Goal: Task Accomplishment & Management: Use online tool/utility

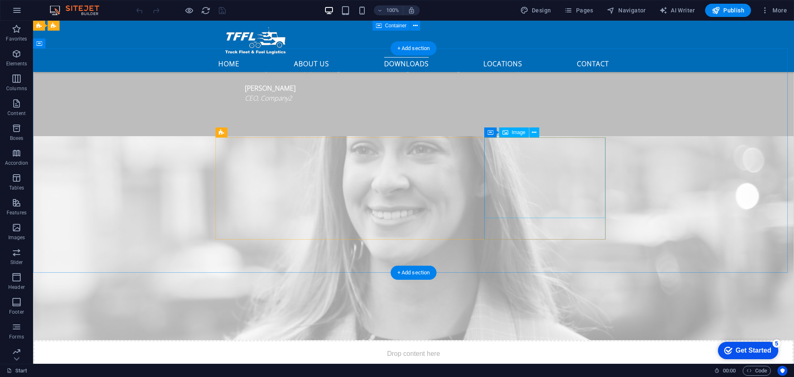
scroll to position [2191, 0]
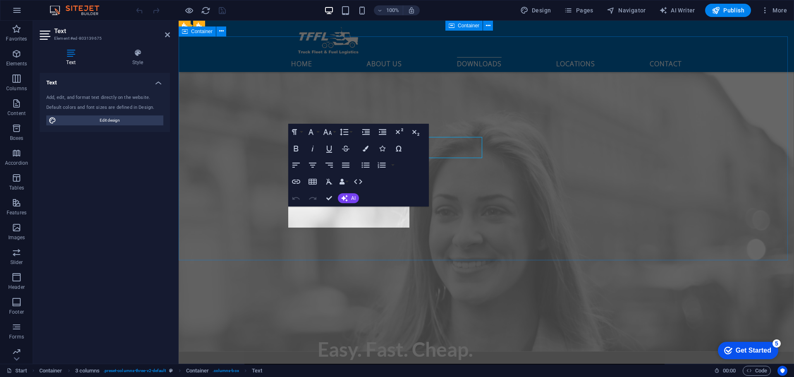
scroll to position [2261, 0]
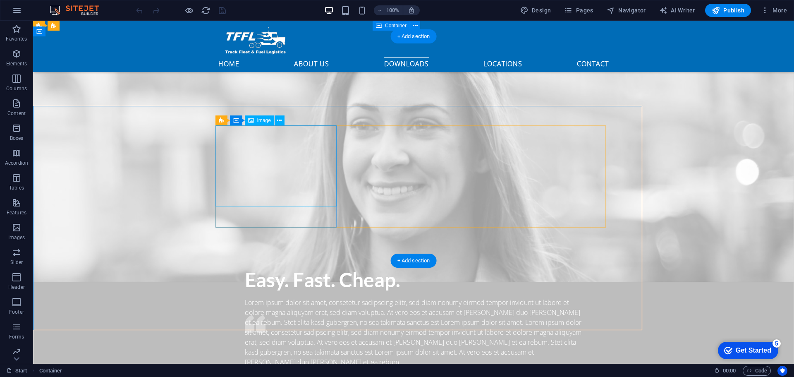
scroll to position [2191, 0]
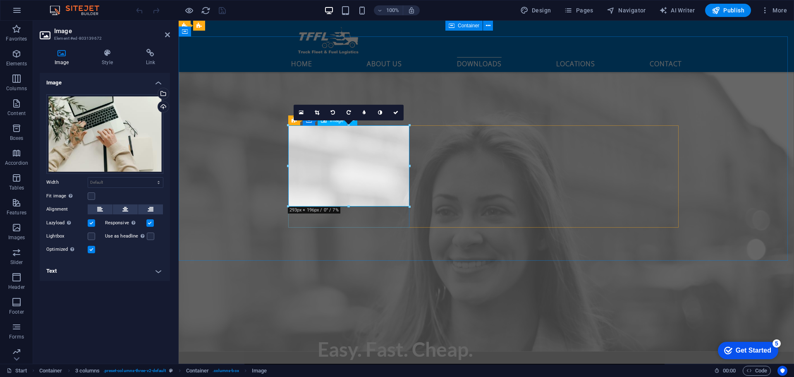
scroll to position [2261, 0]
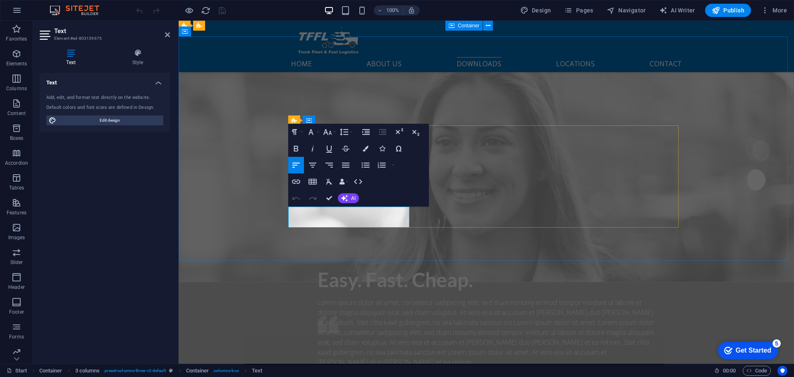
click at [296, 181] on icon "button" at bounding box center [296, 182] width 10 height 10
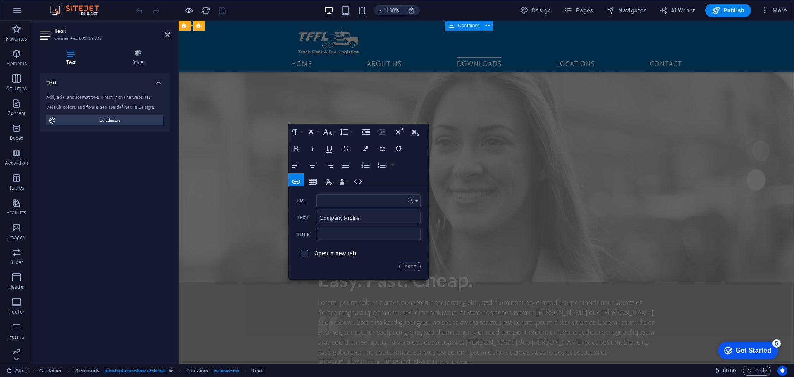
click at [414, 200] on icon "button" at bounding box center [410, 201] width 8 height 10
click at [410, 265] on button "Insert" at bounding box center [409, 266] width 21 height 10
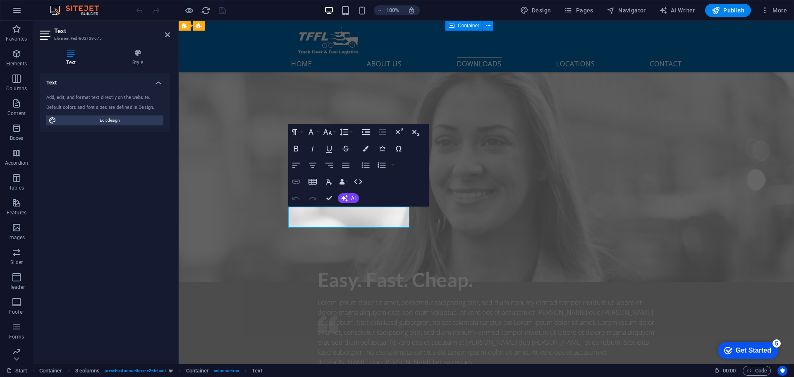
click at [297, 181] on icon "button" at bounding box center [296, 182] width 10 height 10
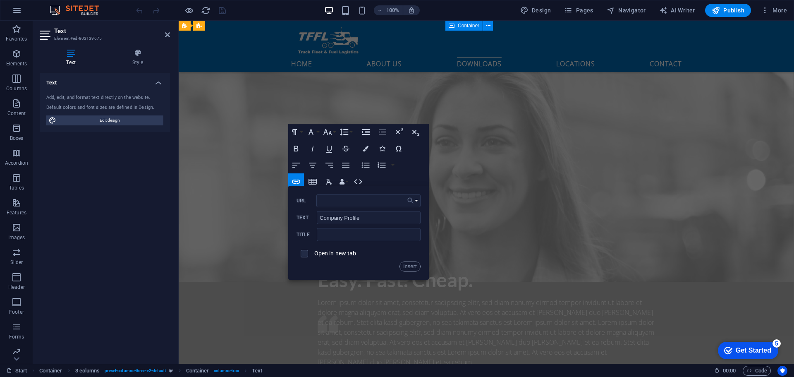
click at [418, 199] on button "Choose Link" at bounding box center [413, 200] width 16 height 13
click at [392, 238] on p "Choose file ..." at bounding box center [388, 240] width 48 height 12
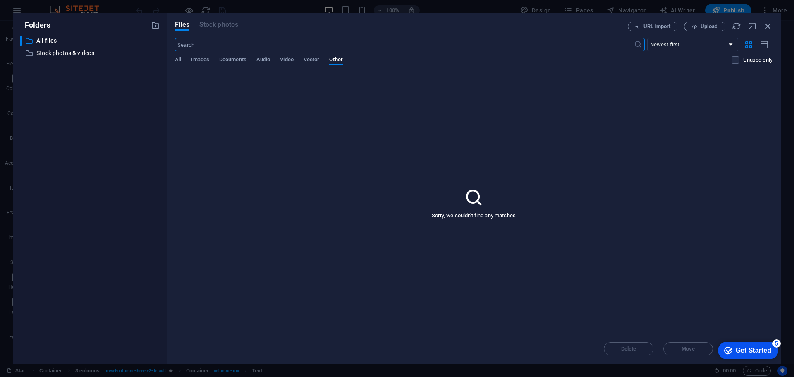
scroll to position [2525, 0]
click at [712, 24] on span "Upload" at bounding box center [708, 26] width 17 height 5
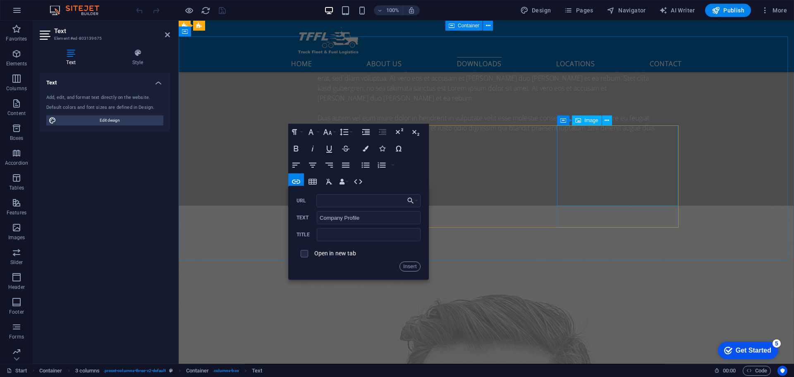
scroll to position [2261, 0]
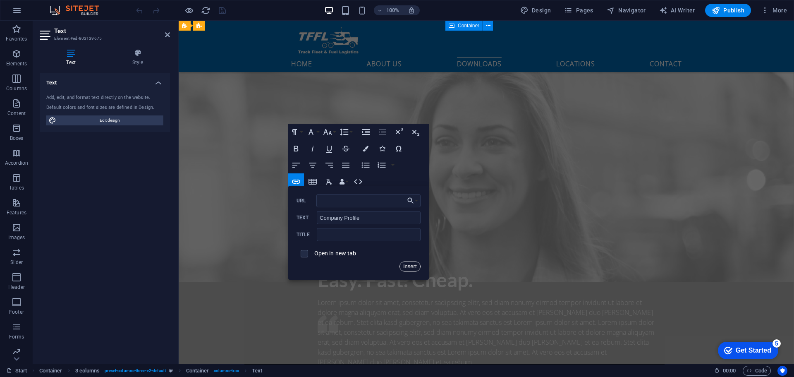
click at [411, 266] on button "Insert" at bounding box center [409, 266] width 21 height 10
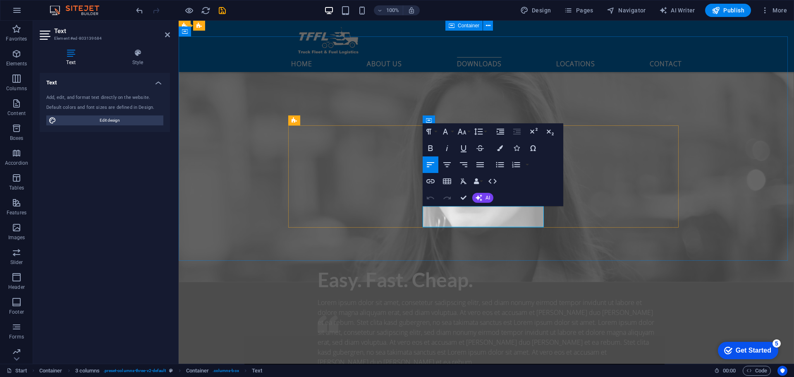
click at [432, 181] on icon "button" at bounding box center [430, 181] width 8 height 4
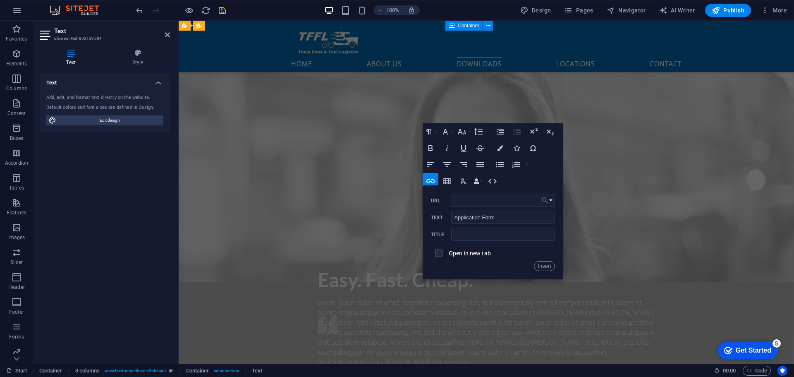
click at [550, 198] on button "Choose Link" at bounding box center [547, 200] width 16 height 13
click at [529, 237] on p "Choose file ..." at bounding box center [523, 240] width 48 height 12
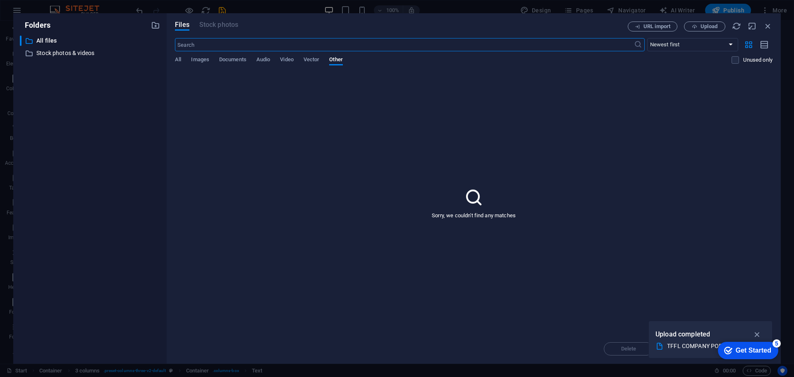
scroll to position [2525, 0]
click at [717, 27] on span "Upload" at bounding box center [708, 26] width 17 height 5
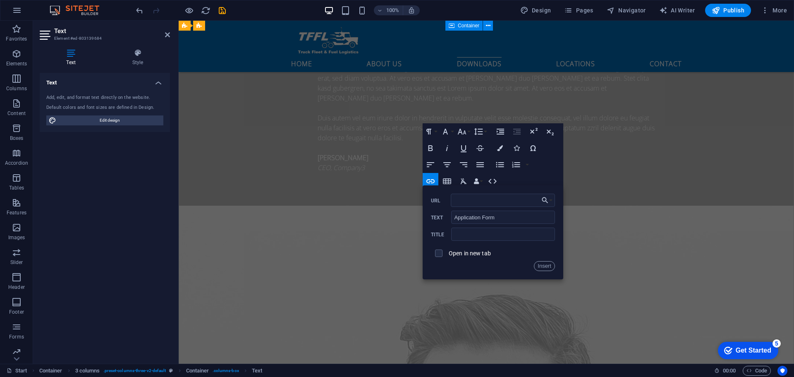
scroll to position [2261, 0]
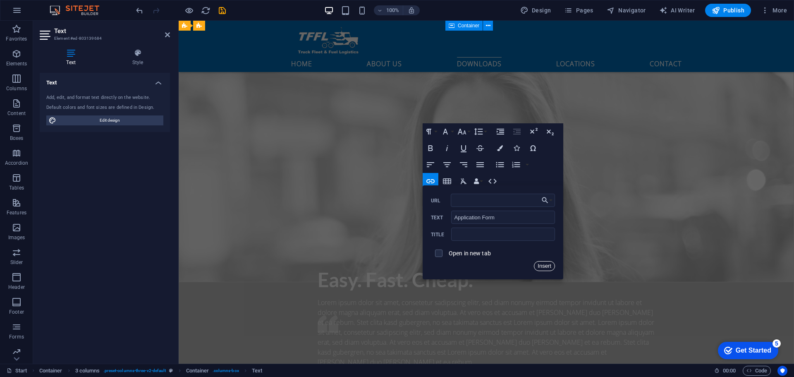
click at [548, 265] on button "Insert" at bounding box center [544, 266] width 21 height 10
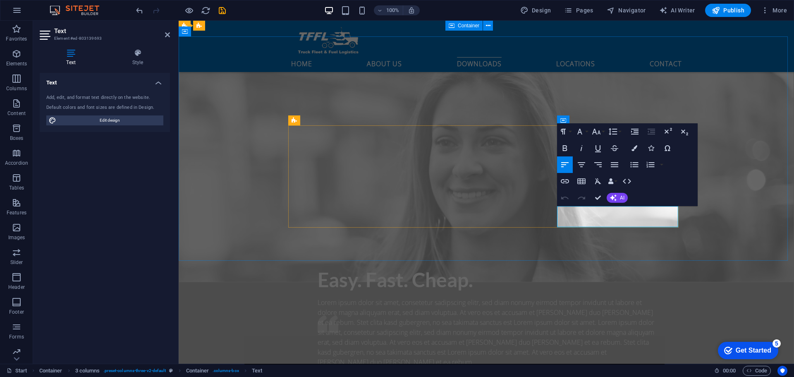
click at [563, 183] on icon "button" at bounding box center [565, 181] width 8 height 4
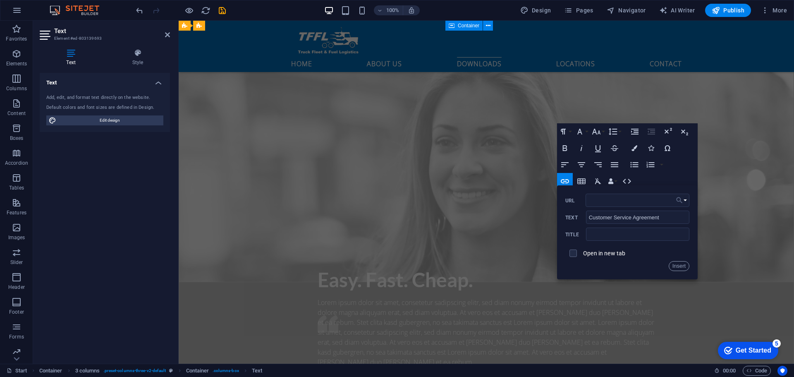
click at [685, 199] on button "Choose Link" at bounding box center [682, 200] width 16 height 13
click at [663, 239] on p "Choose file ..." at bounding box center [657, 240] width 48 height 12
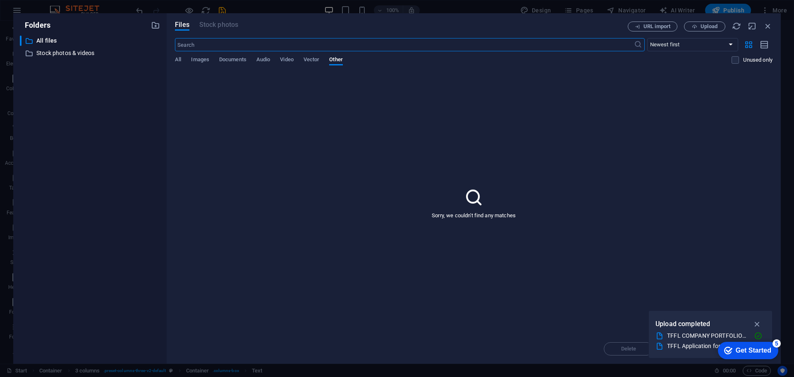
scroll to position [2525, 0]
click at [706, 26] on span "Upload" at bounding box center [708, 26] width 17 height 5
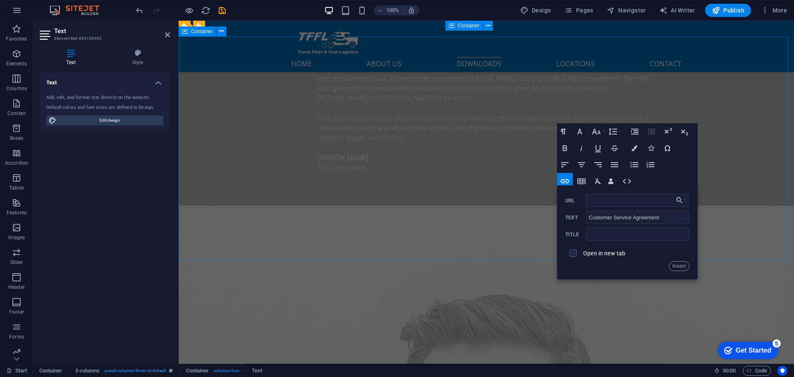
scroll to position [2261, 0]
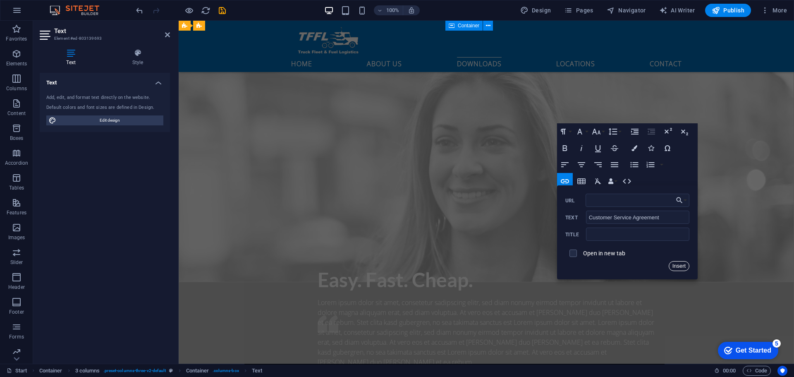
click at [683, 264] on button "Insert" at bounding box center [679, 266] width 21 height 10
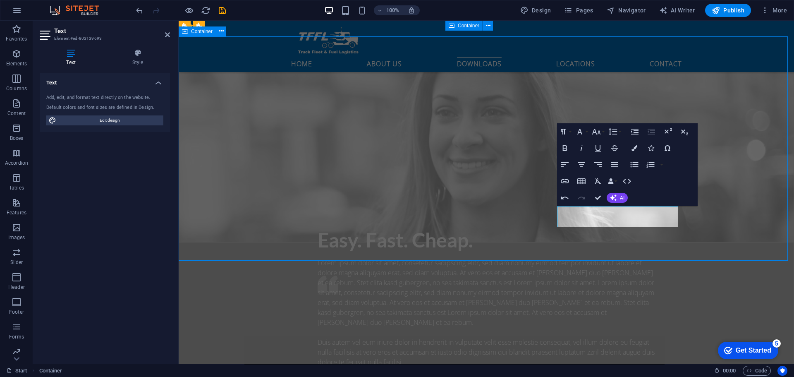
scroll to position [2191, 0]
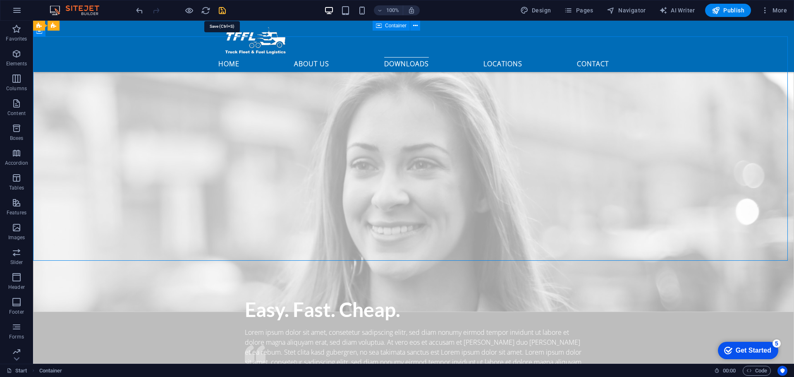
click at [223, 10] on icon "save" at bounding box center [222, 11] width 10 height 10
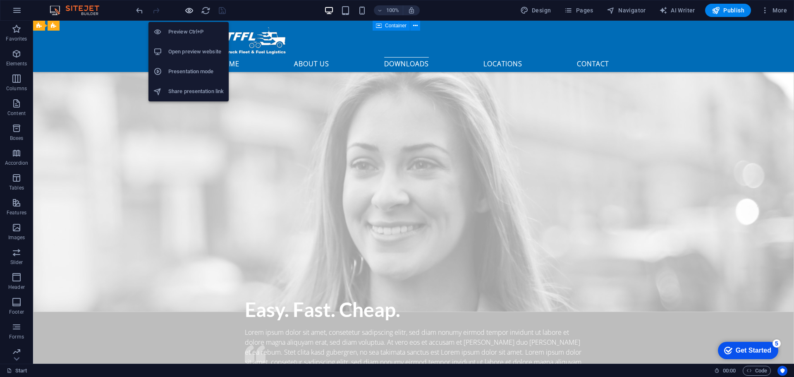
click at [192, 9] on icon "button" at bounding box center [189, 11] width 10 height 10
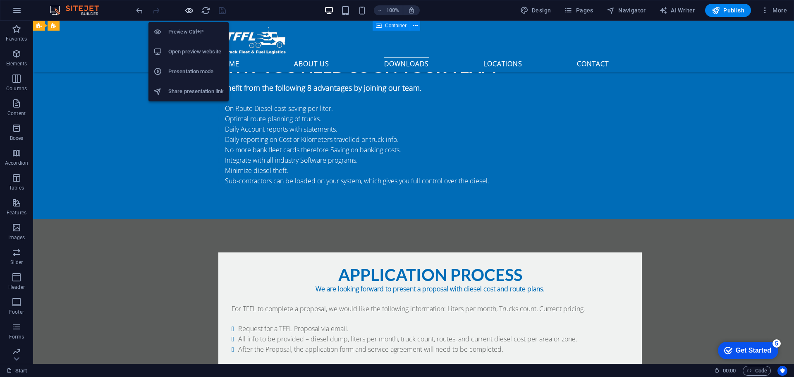
scroll to position [1574, 0]
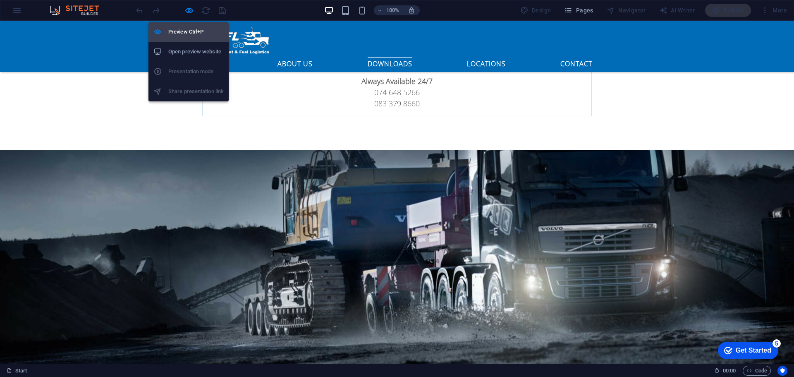
click at [192, 32] on h6 "Preview Ctrl+P" at bounding box center [195, 32] width 55 height 10
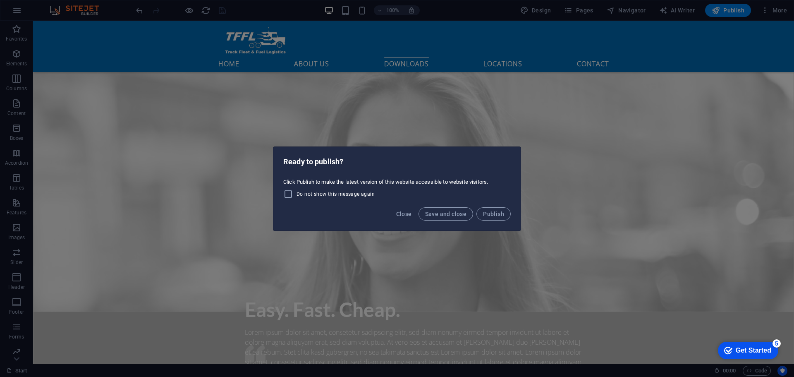
click at [304, 192] on span "Do not show this message again" at bounding box center [335, 194] width 78 height 7
click at [296, 192] on input "Do not show this message again" at bounding box center [289, 194] width 13 height 10
checkbox input "true"
